Goal: Information Seeking & Learning: Learn about a topic

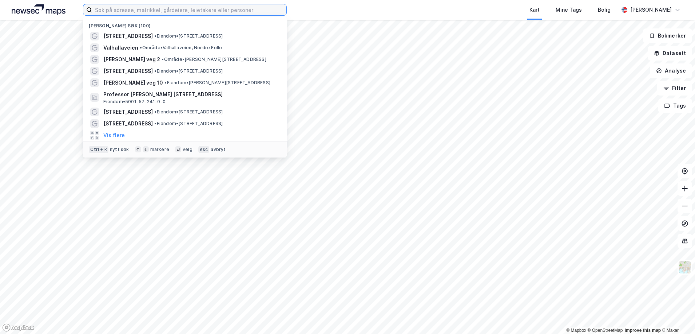
click at [134, 8] on input at bounding box center [189, 9] width 194 height 11
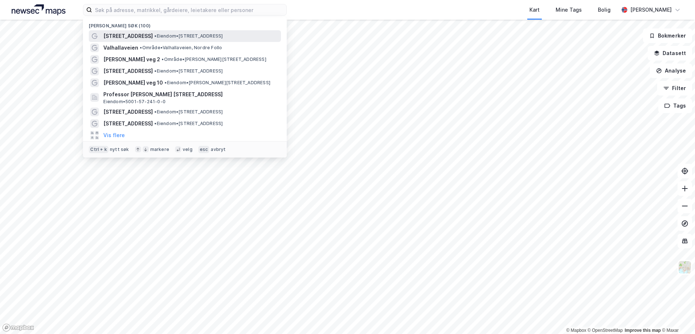
click at [132, 38] on span "[STREET_ADDRESS]" at bounding box center [128, 36] width 50 height 9
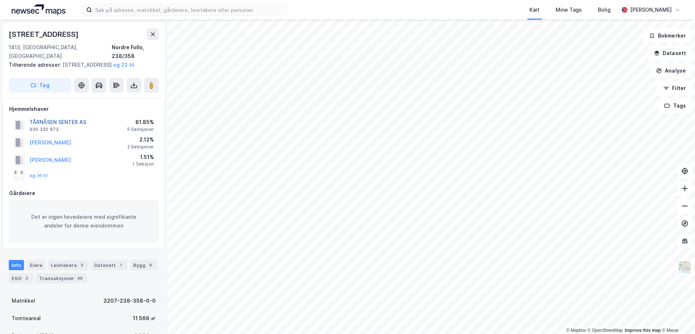
click at [0, 0] on button "TÅRNÅSEN SENTER AS" at bounding box center [0, 0] width 0 height 0
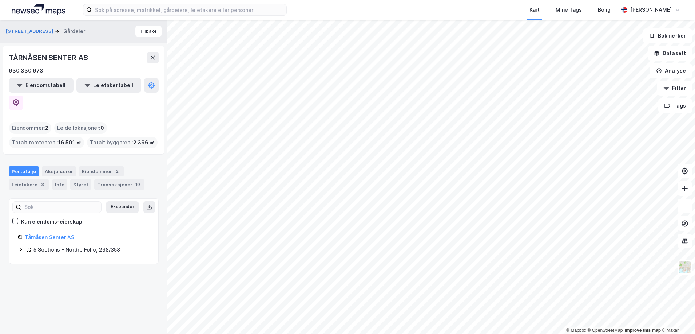
click at [18, 246] on icon at bounding box center [21, 249] width 6 height 6
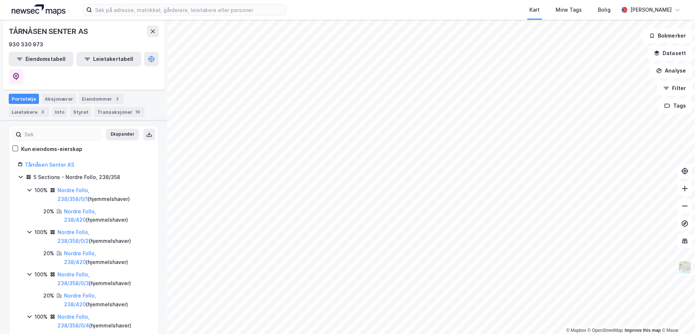
scroll to position [73, 0]
